Goal: Obtain resource: Obtain resource

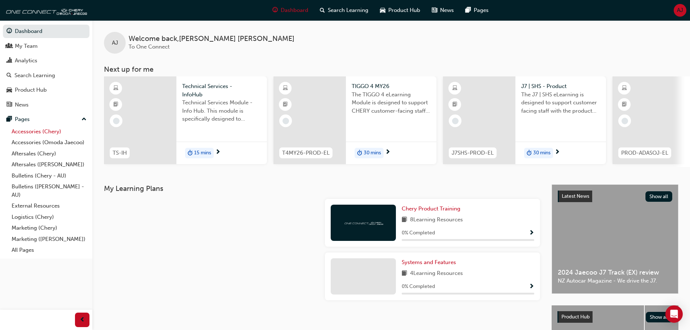
click at [38, 131] on link "Accessories (Chery)" at bounding box center [49, 131] width 81 height 11
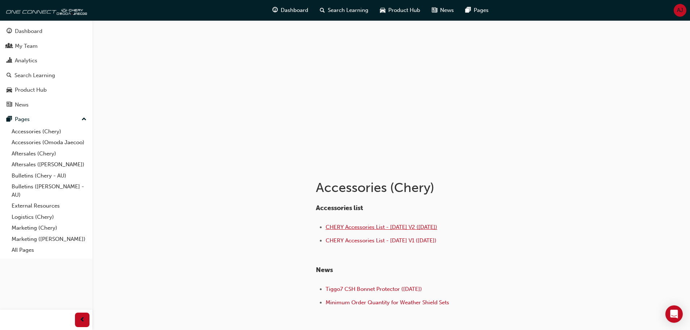
click at [383, 229] on span "CHERY Accessories List - [DATE] V2 ([DATE])" at bounding box center [382, 227] width 112 height 7
click at [53, 141] on link "Accessories (Omoda Jaecoo)" at bounding box center [49, 142] width 81 height 11
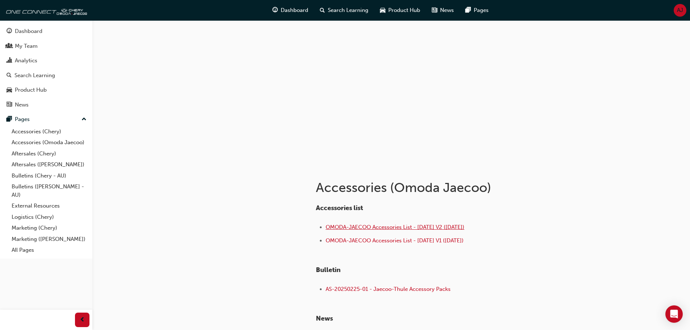
click at [369, 226] on span "OMODA-JAECOO Accessories List - Sep 25 V2 (18.09.25)" at bounding box center [395, 227] width 139 height 7
